Goal: Task Accomplishment & Management: Manage account settings

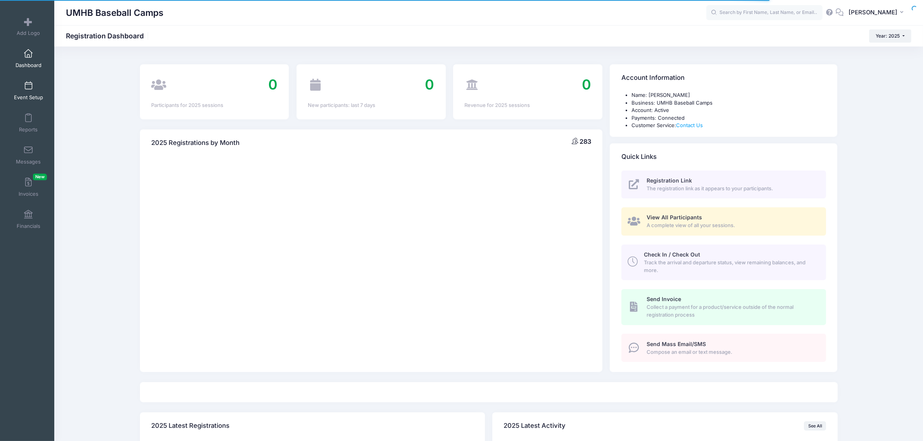
click at [29, 94] on span "Event Setup" at bounding box center [28, 97] width 29 height 7
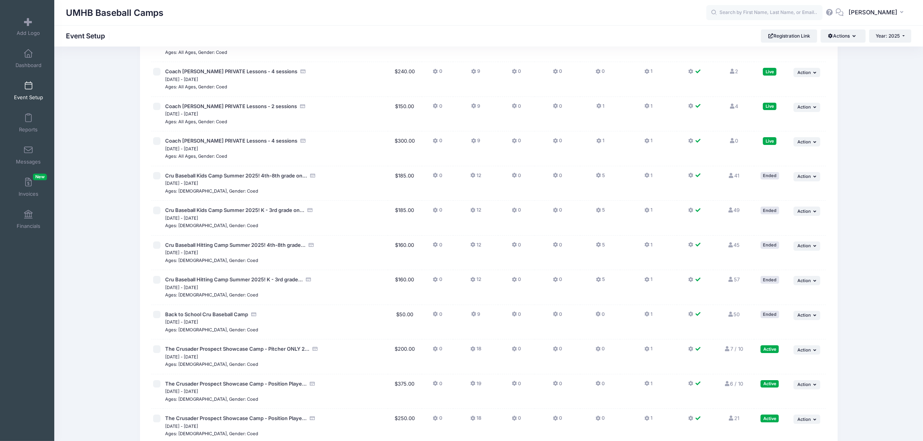
scroll to position [148, 0]
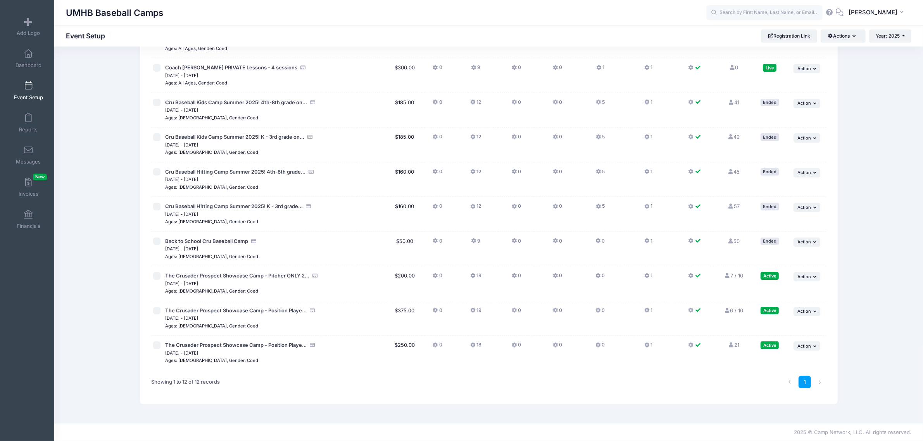
click at [735, 345] on link "21 Full" at bounding box center [733, 345] width 11 height 6
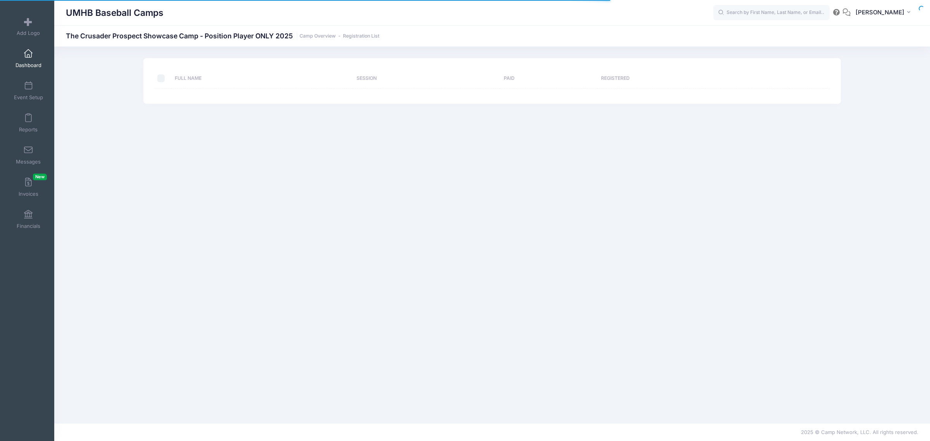
select select "10"
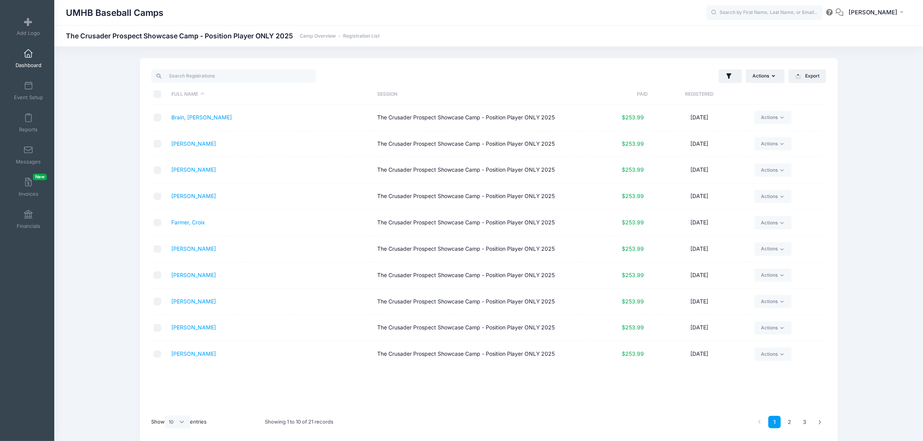
click at [21, 53] on link "Dashboard" at bounding box center [28, 58] width 37 height 27
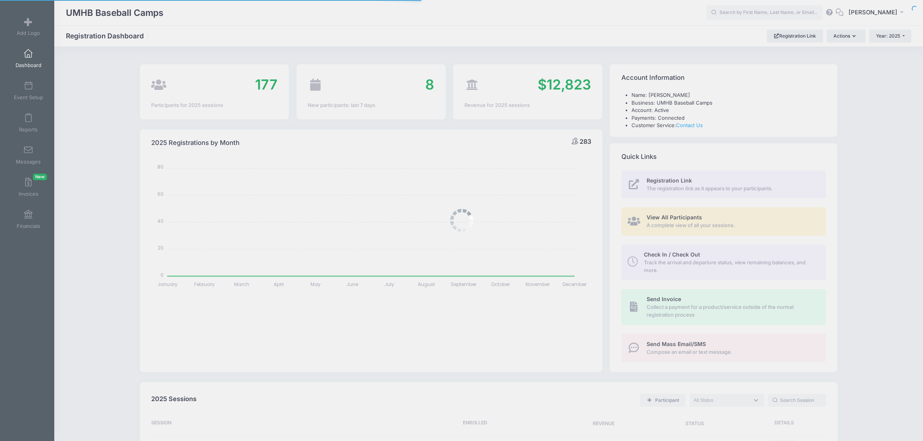
select select
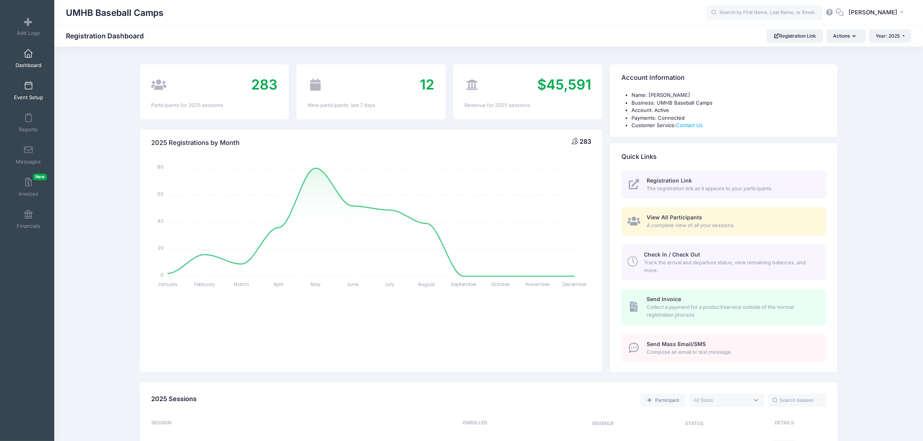
click at [41, 93] on link "Event Setup" at bounding box center [28, 90] width 37 height 27
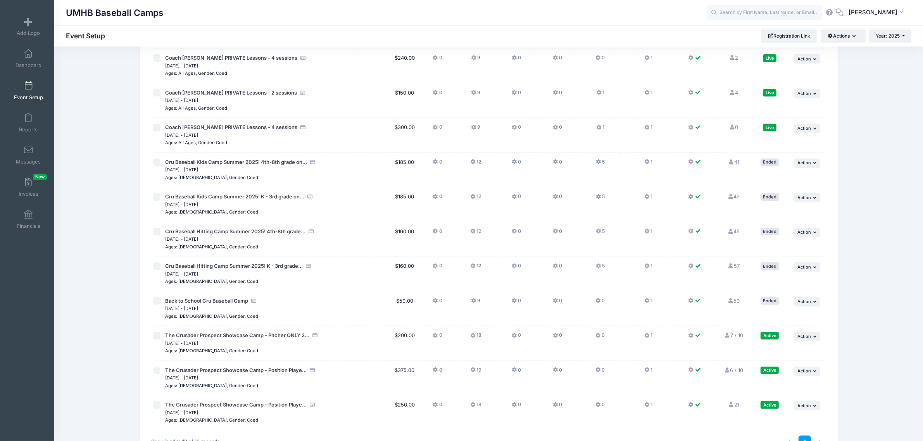
scroll to position [148, 0]
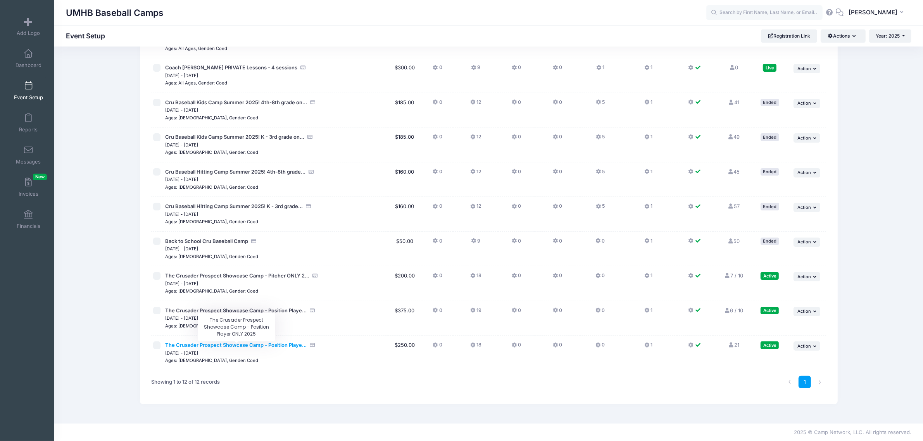
click at [229, 347] on span "The Crusader Prospect Showcase Camp - Position Playe..." at bounding box center [235, 345] width 141 height 6
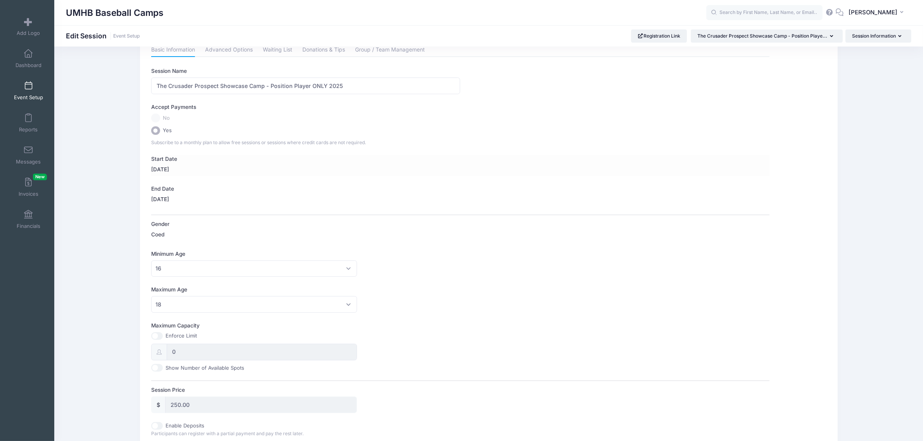
scroll to position [97, 0]
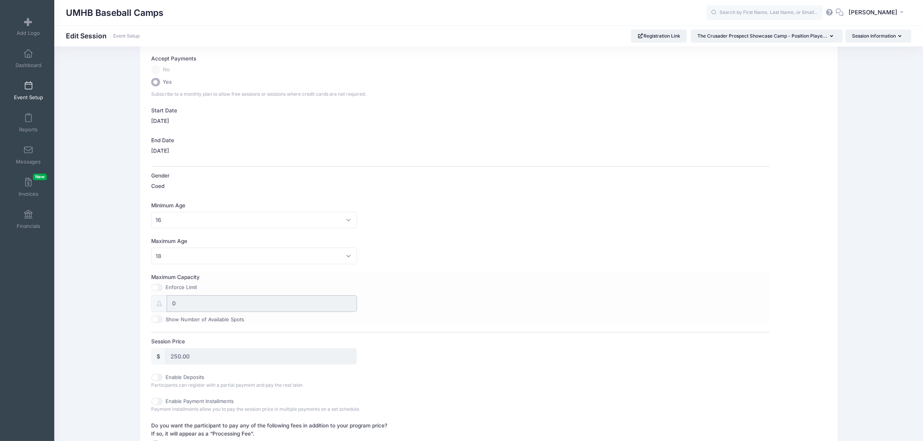
click at [200, 303] on input "0" at bounding box center [262, 303] width 191 height 17
click at [186, 302] on input "0" at bounding box center [262, 303] width 191 height 17
click at [179, 303] on input "0" at bounding box center [262, 303] width 191 height 17
click at [157, 319] on input "Show Number of Available Spots" at bounding box center [157, 320] width 12 height 8
checkbox input "true"
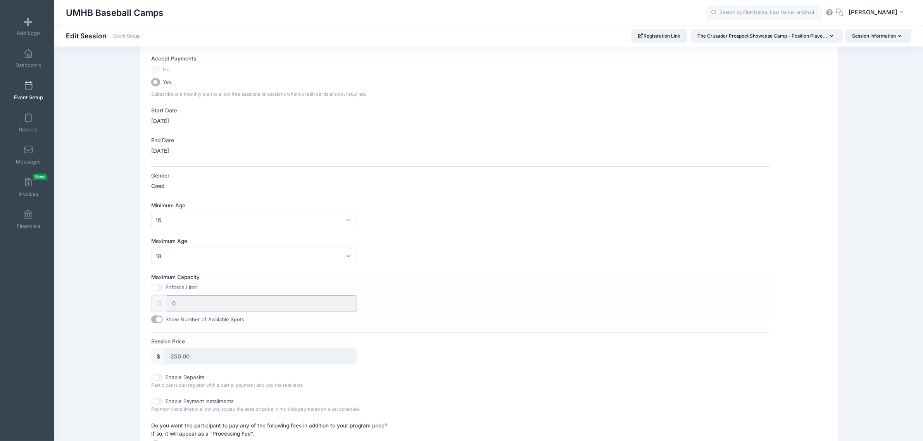
click at [183, 305] on input "0" at bounding box center [262, 303] width 191 height 17
click at [155, 284] on input "Maximum Capacity" at bounding box center [157, 288] width 12 height 8
checkbox input "true"
click at [183, 305] on input "0" at bounding box center [262, 303] width 191 height 17
click at [19, 89] on link "Event Setup" at bounding box center [28, 90] width 37 height 27
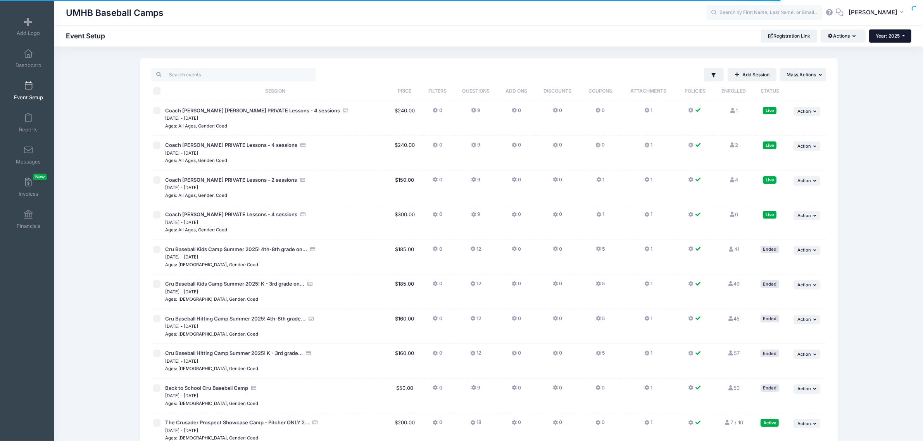
click at [898, 39] on button "Year: 2025" at bounding box center [890, 35] width 42 height 13
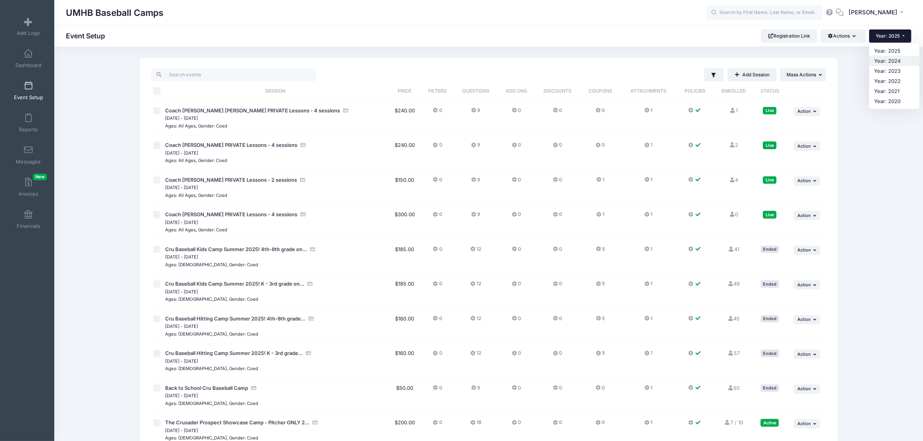
click at [900, 59] on link "Year: 2024" at bounding box center [894, 61] width 50 height 10
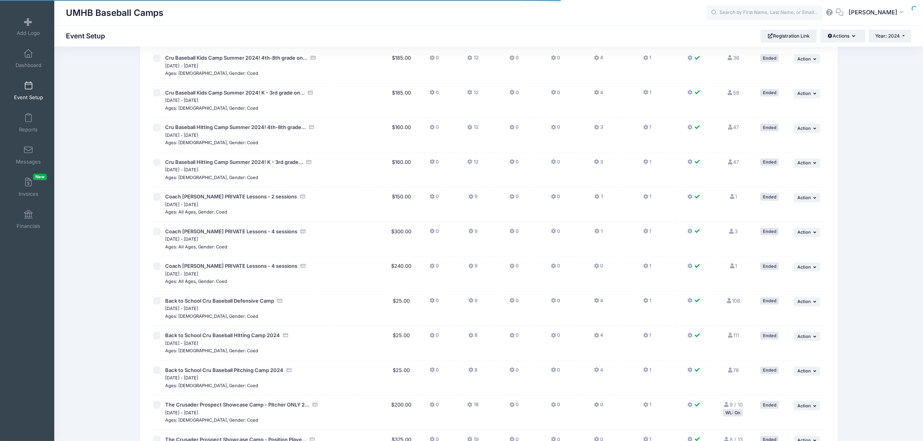
scroll to position [288, 0]
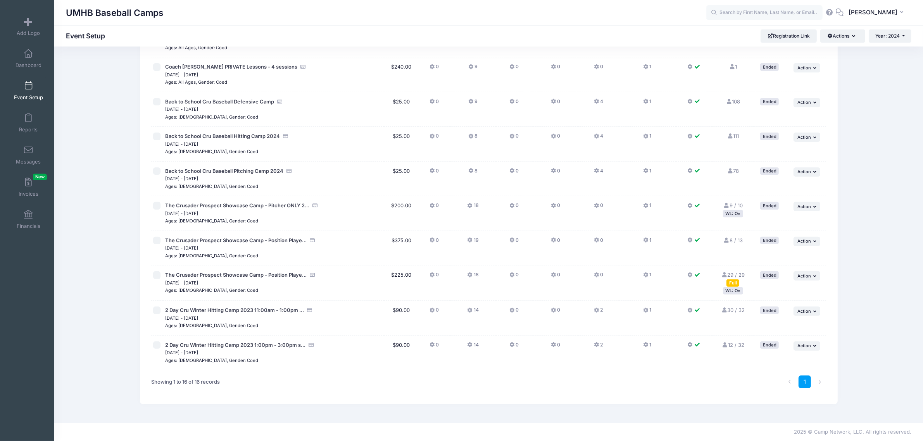
click at [26, 91] on link "Event Setup" at bounding box center [28, 90] width 37 height 27
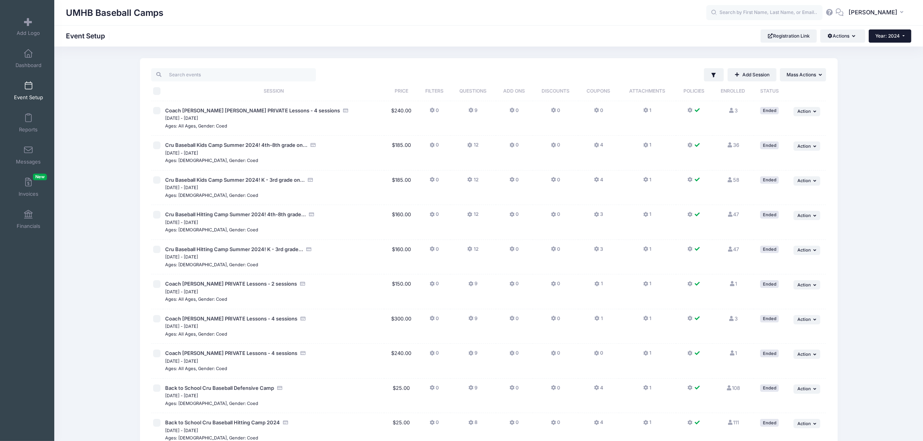
click at [898, 40] on button "Year: 2024" at bounding box center [890, 35] width 43 height 13
click at [897, 51] on link "Year: 2025" at bounding box center [894, 51] width 50 height 10
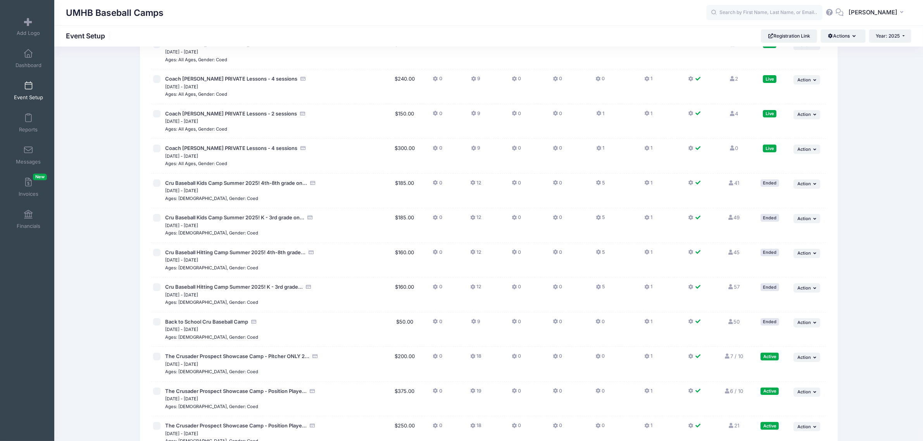
scroll to position [148, 0]
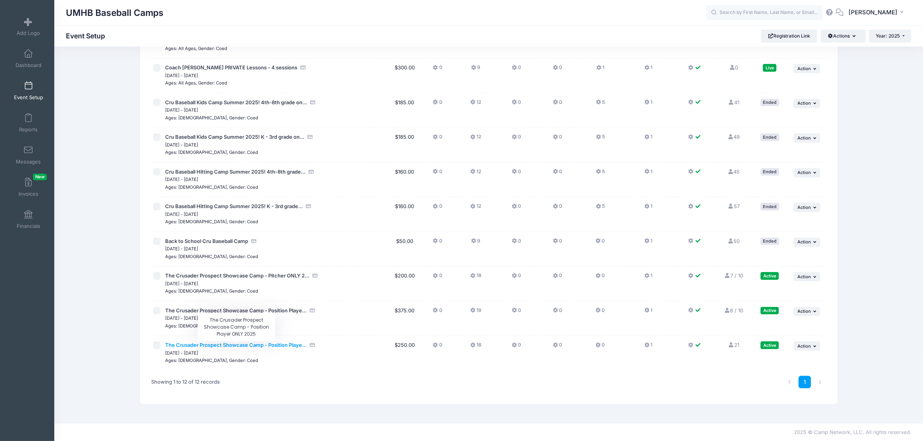
click at [229, 343] on span "The Crusader Prospect Showcase Camp - Position Playe..." at bounding box center [235, 345] width 141 height 6
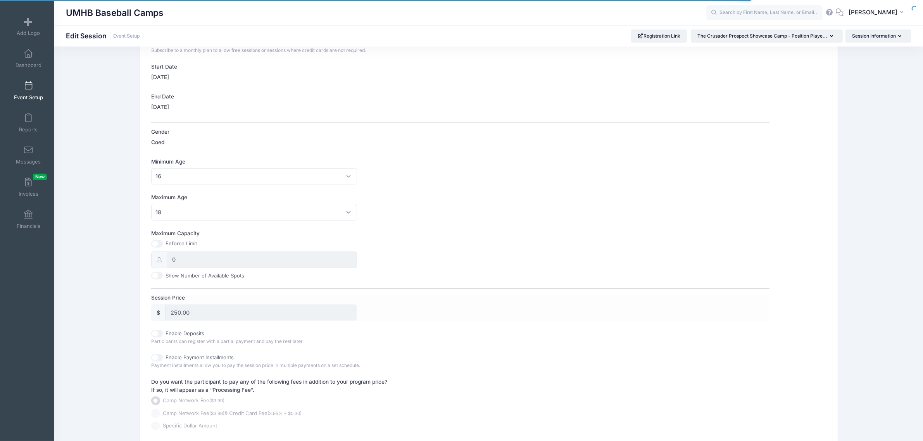
scroll to position [145, 0]
click at [155, 238] on input "Maximum Capacity" at bounding box center [157, 239] width 12 height 8
checkbox input "true"
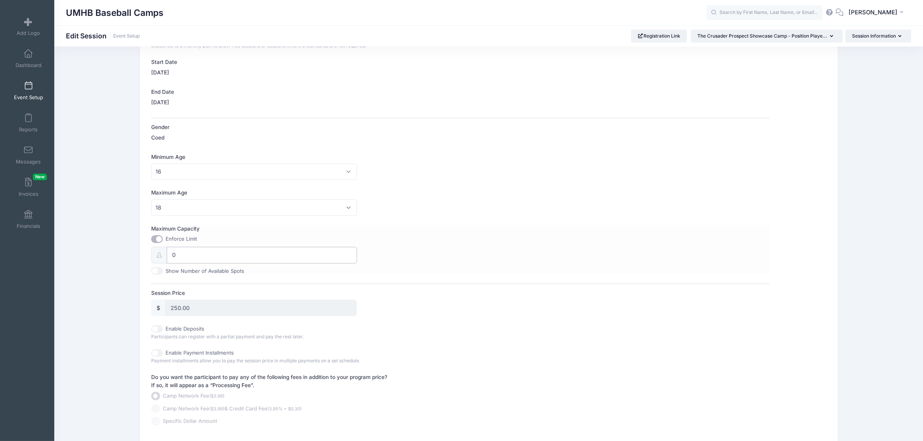
click at [224, 255] on input "0" at bounding box center [262, 255] width 191 height 17
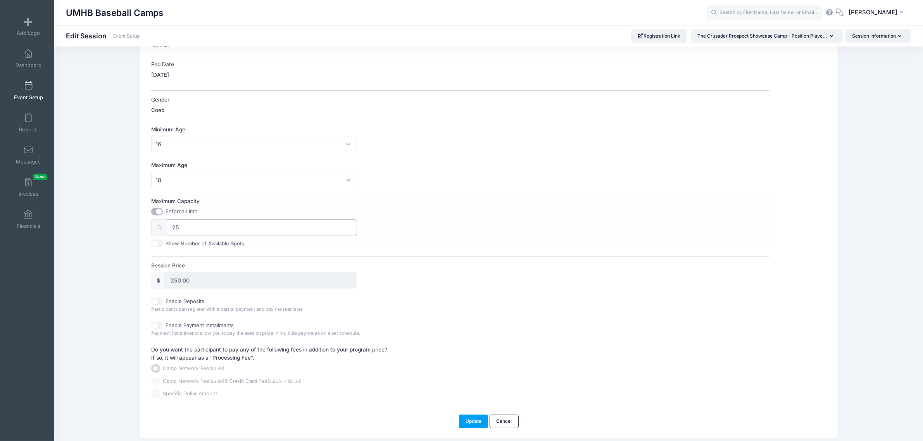
scroll to position [200, 0]
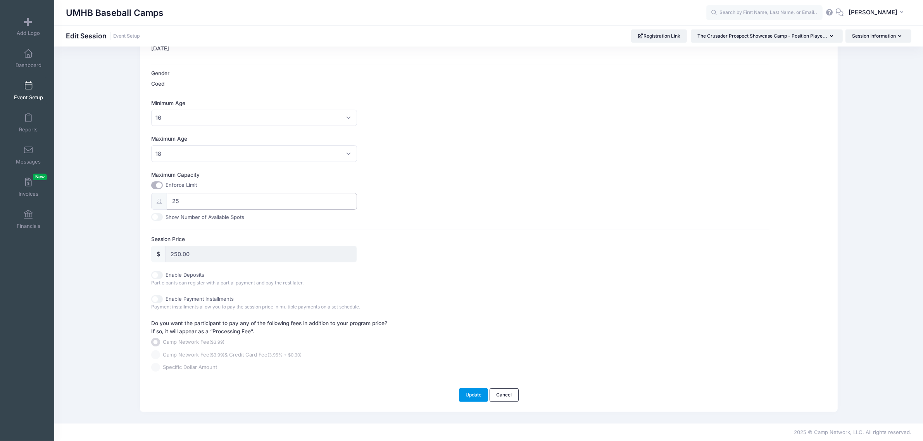
type input "25"
click at [471, 392] on button "Update" at bounding box center [473, 394] width 29 height 13
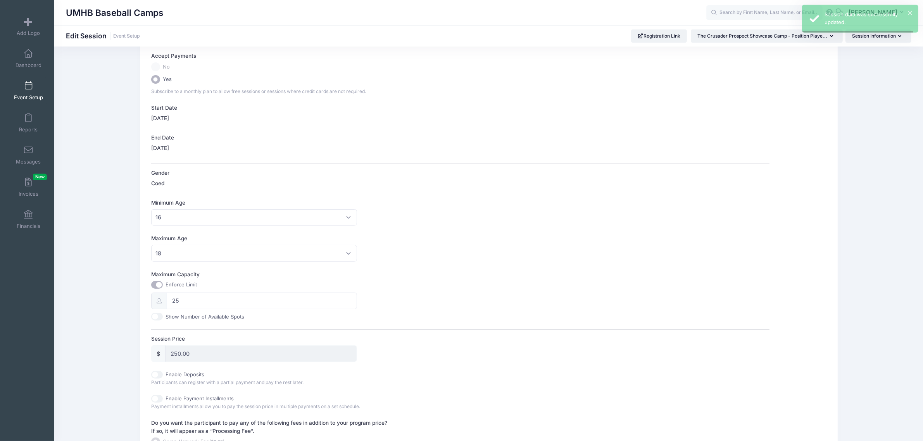
scroll to position [0, 0]
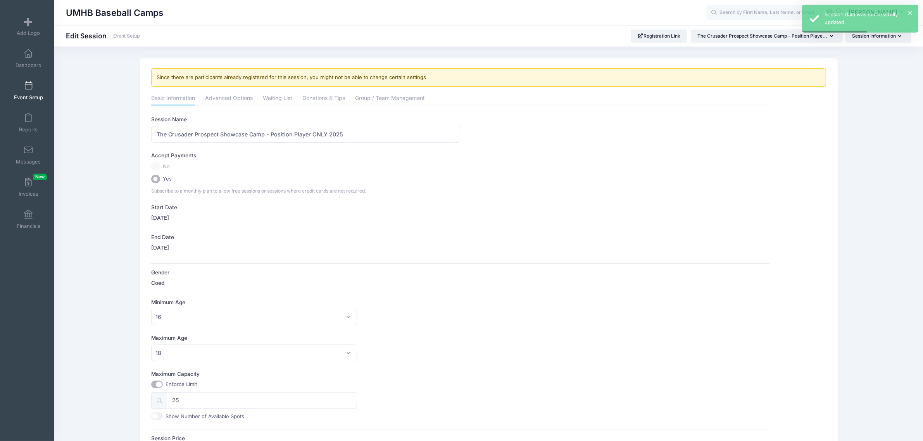
click at [20, 92] on link "Event Setup" at bounding box center [28, 90] width 37 height 27
